Goal: Information Seeking & Learning: Learn about a topic

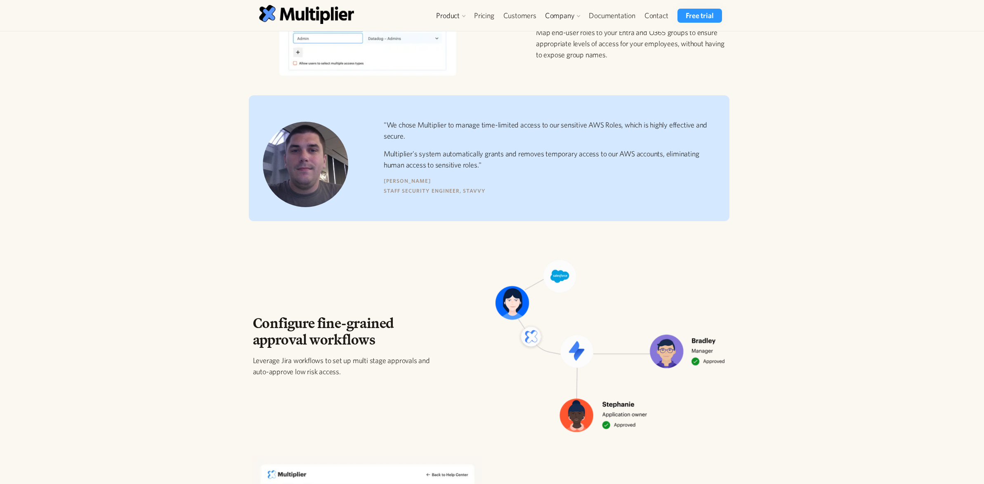
scroll to position [578, 0]
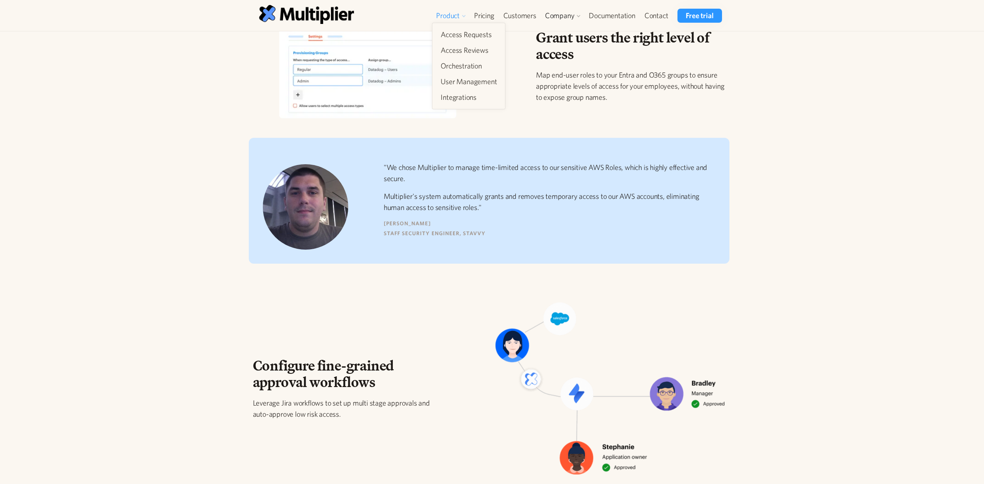
click at [449, 13] on div "Product" at bounding box center [448, 16] width 24 height 10
click at [468, 83] on link "User Management" at bounding box center [468, 81] width 63 height 15
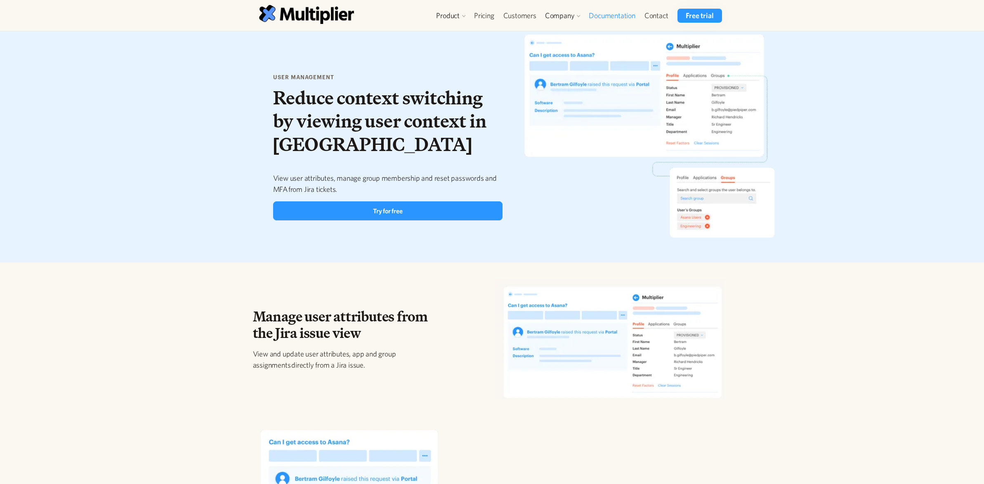
click at [619, 15] on link "Documentation" at bounding box center [611, 16] width 55 height 14
